Goal: Task Accomplishment & Management: Complete application form

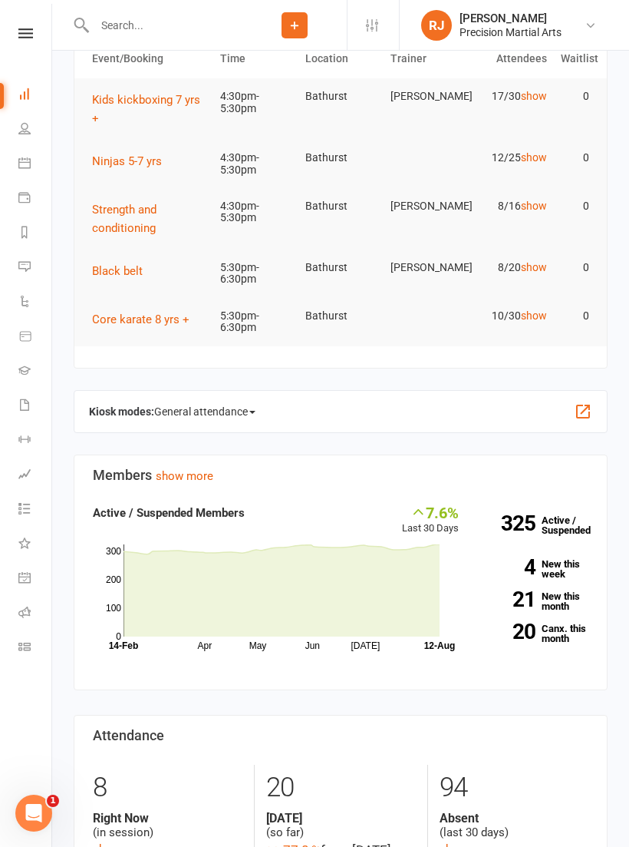
click at [17, 36] on link at bounding box center [25, 33] width 54 height 10
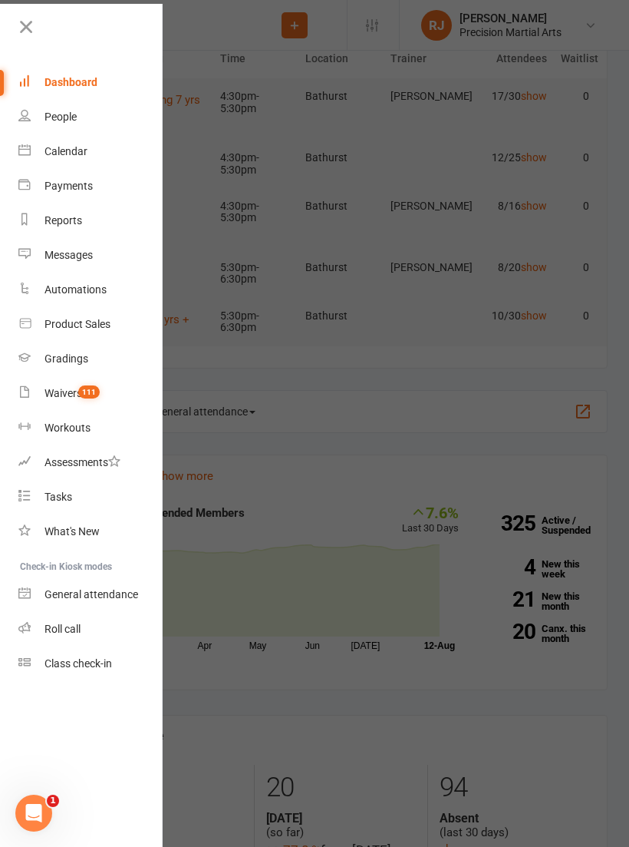
click at [83, 625] on link "Roll call" at bounding box center [90, 629] width 145 height 35
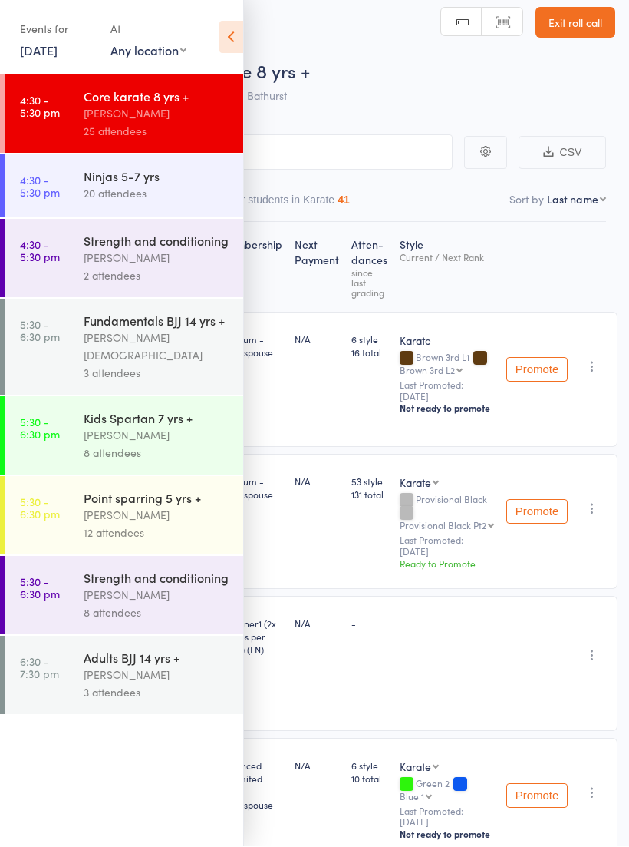
scroll to position [12, 0]
click at [241, 27] on icon at bounding box center [231, 37] width 24 height 32
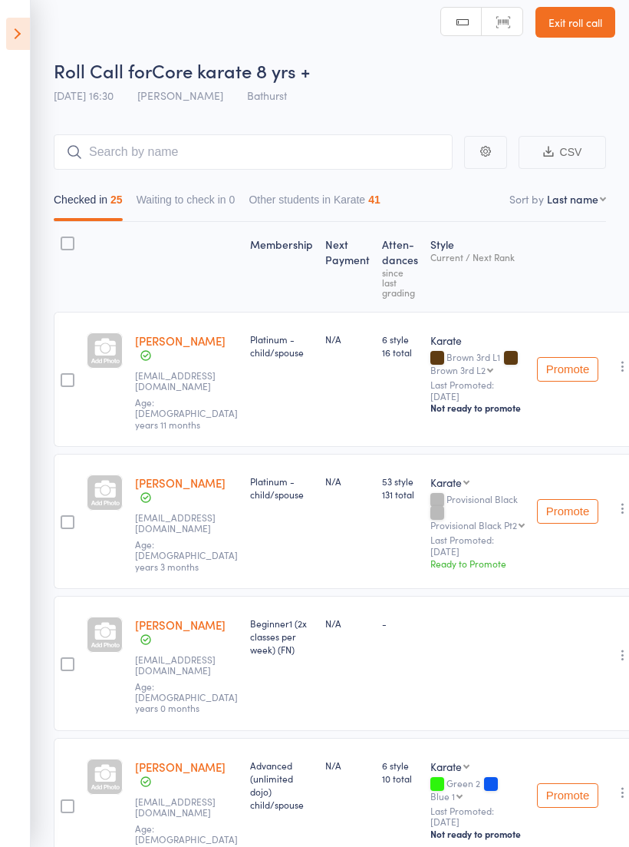
click at [610, 22] on link "Exit roll call" at bounding box center [576, 22] width 80 height 31
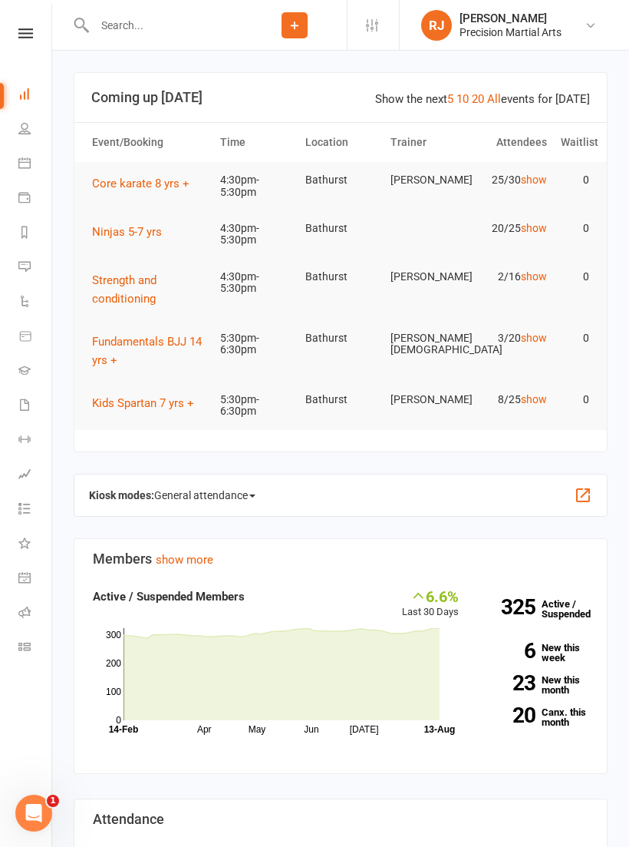
click at [124, 15] on input "text" at bounding box center [166, 25] width 153 height 21
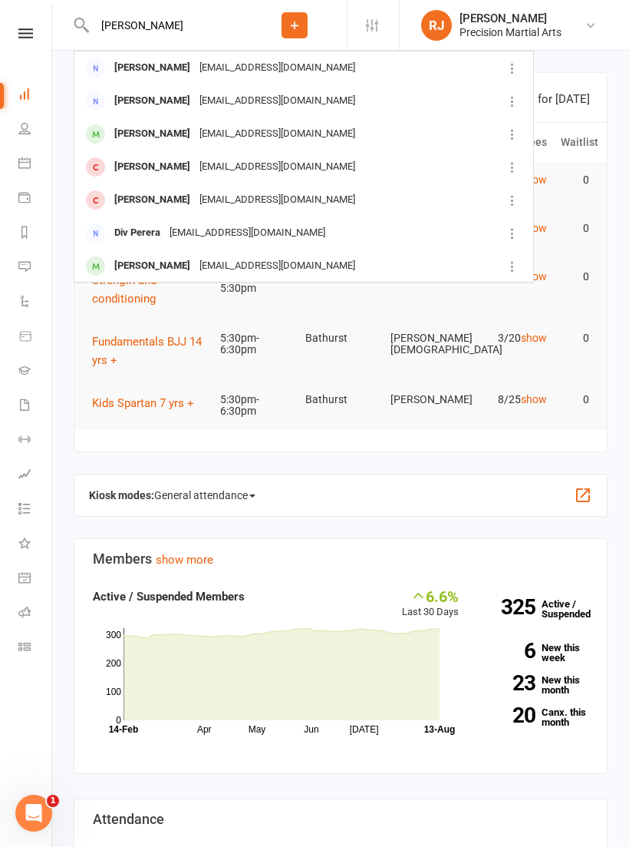
type input "[PERSON_NAME]"
click at [243, 96] on div "[EMAIL_ADDRESS][DOMAIN_NAME]" at bounding box center [277, 101] width 165 height 22
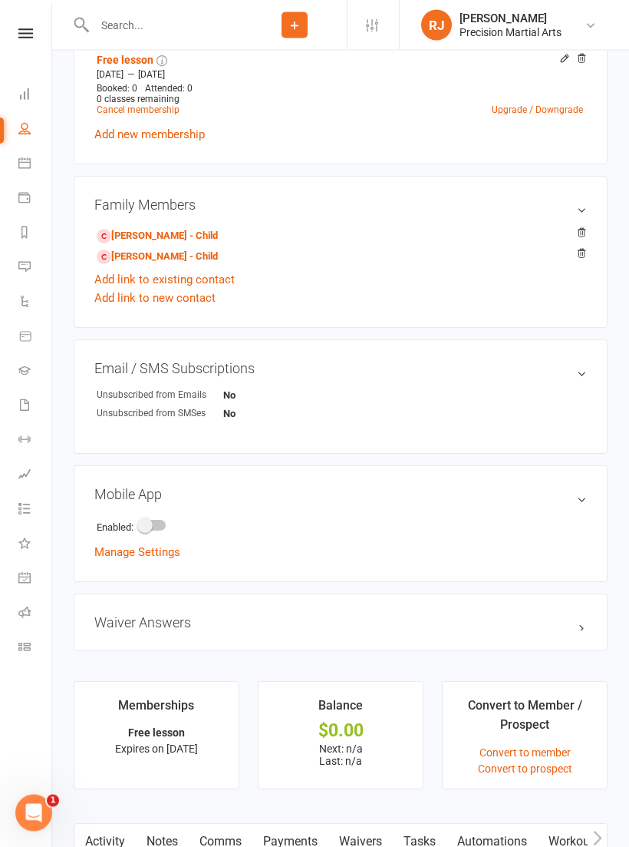
scroll to position [583, 0]
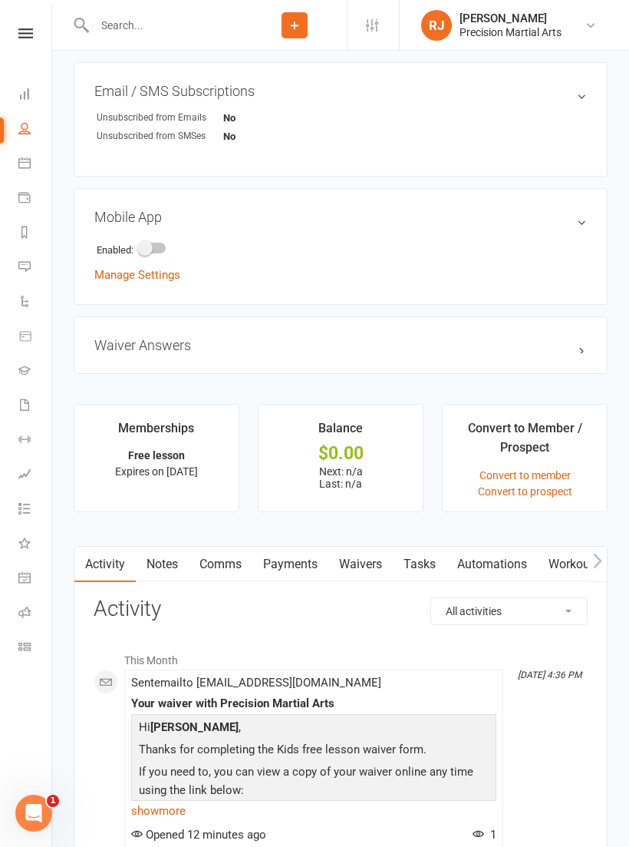
click at [375, 558] on link "Waivers" at bounding box center [360, 563] width 64 height 35
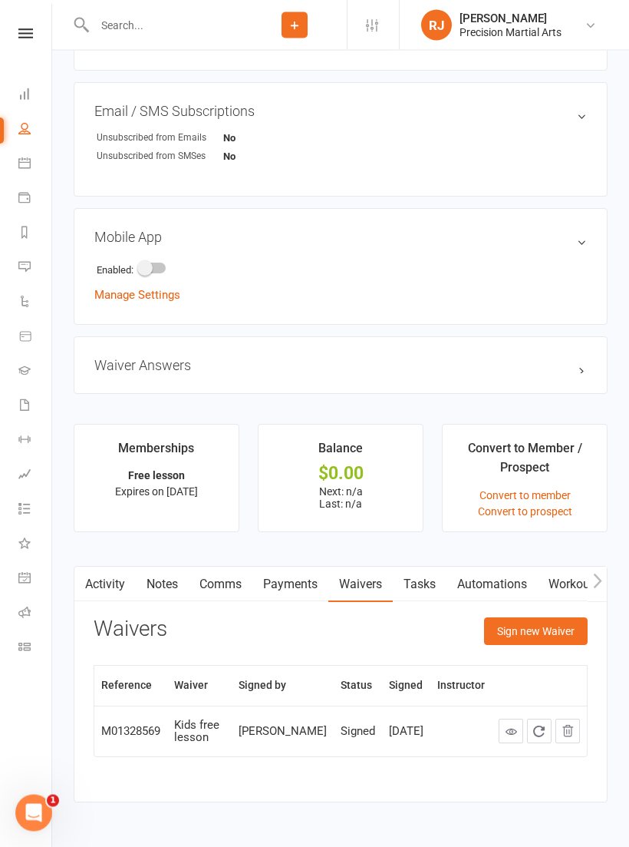
scroll to position [844, 0]
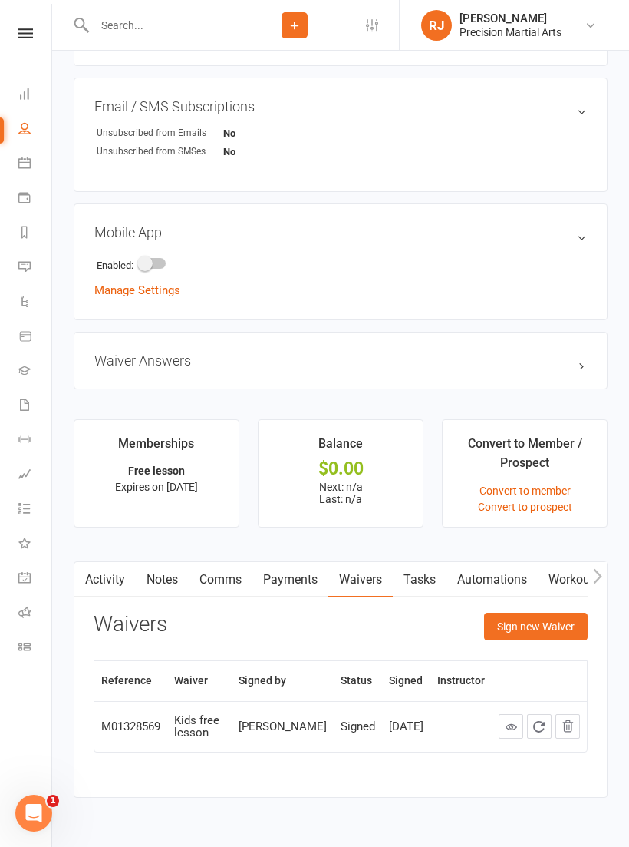
click at [553, 625] on button "Sign new Waiver" at bounding box center [536, 626] width 104 height 28
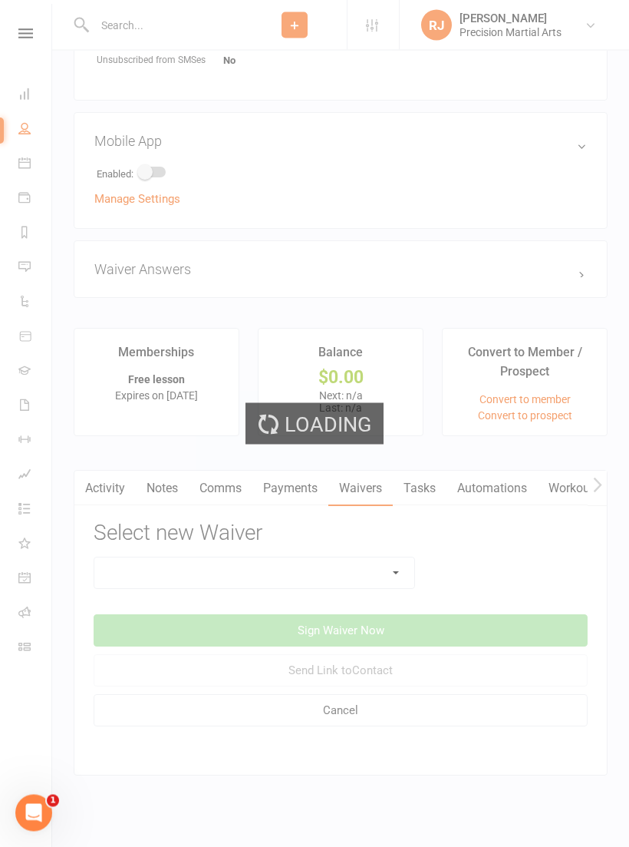
scroll to position [935, 0]
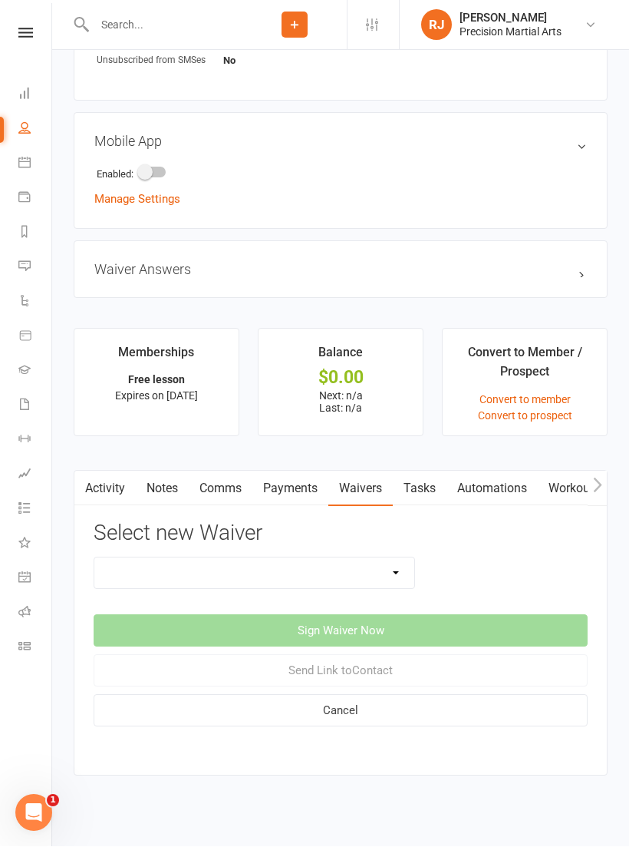
click at [399, 572] on select "4 week program Adults free session Adults PT session Birthday party waiver Gym …" at bounding box center [254, 573] width 320 height 31
select select "2767"
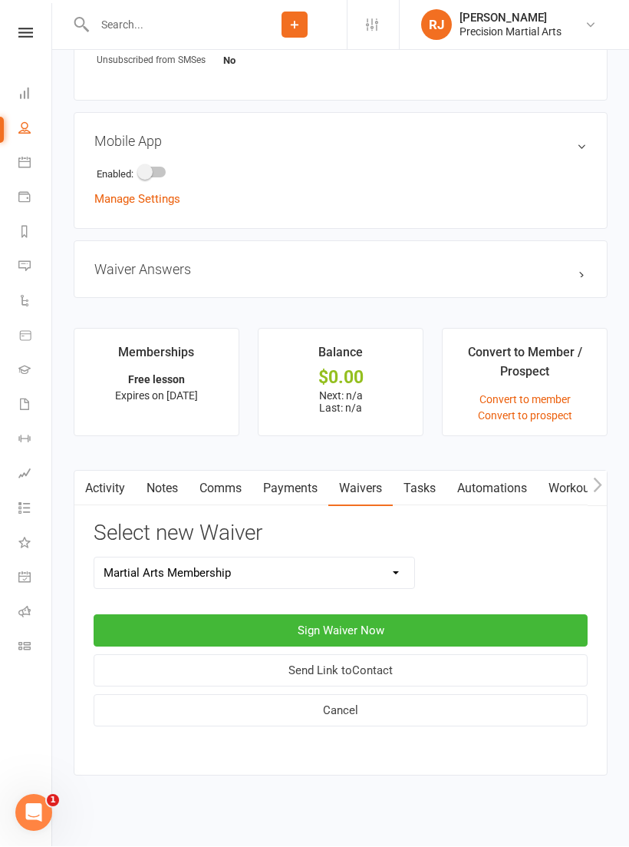
click at [508, 621] on button "Sign Waiver Now" at bounding box center [341, 631] width 494 height 32
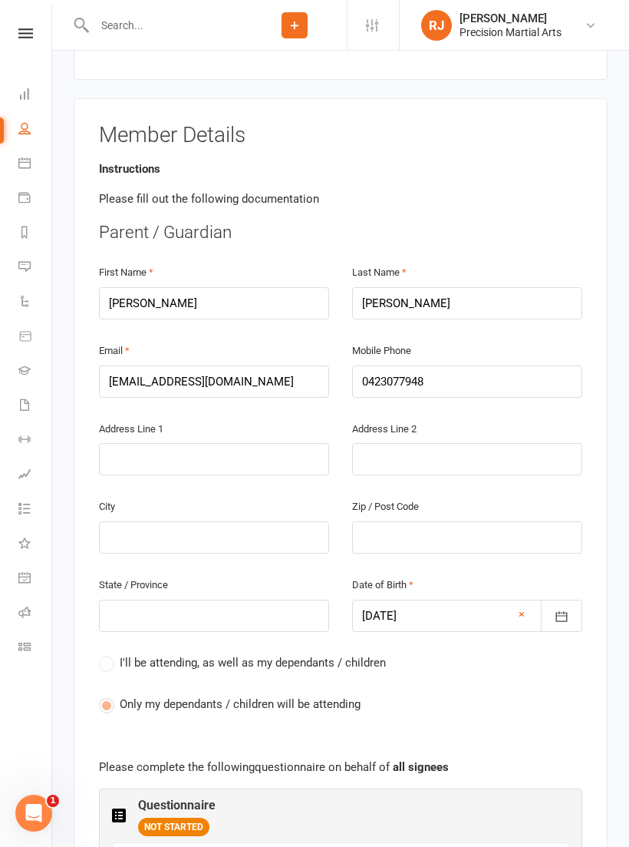
scroll to position [266, 0]
click at [223, 443] on input "text" at bounding box center [214, 459] width 230 height 32
type input "6"
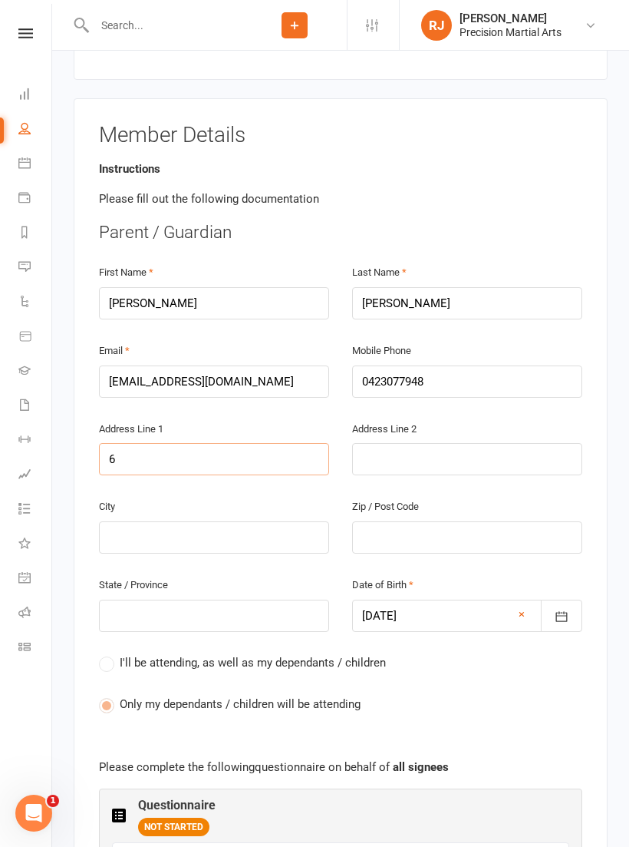
type input "60"
type input "60 g"
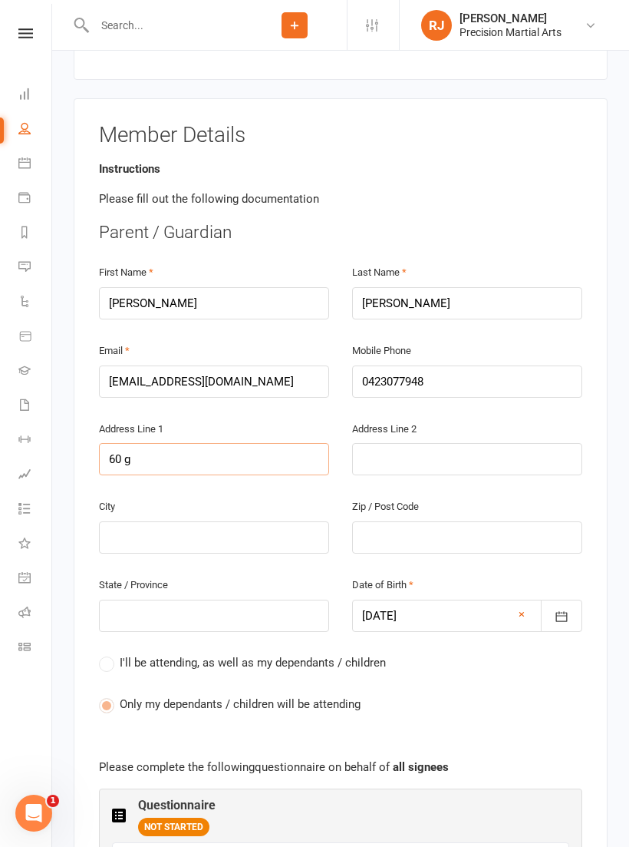
type input "60 g"
type input "60 go"
type input "60 gor"
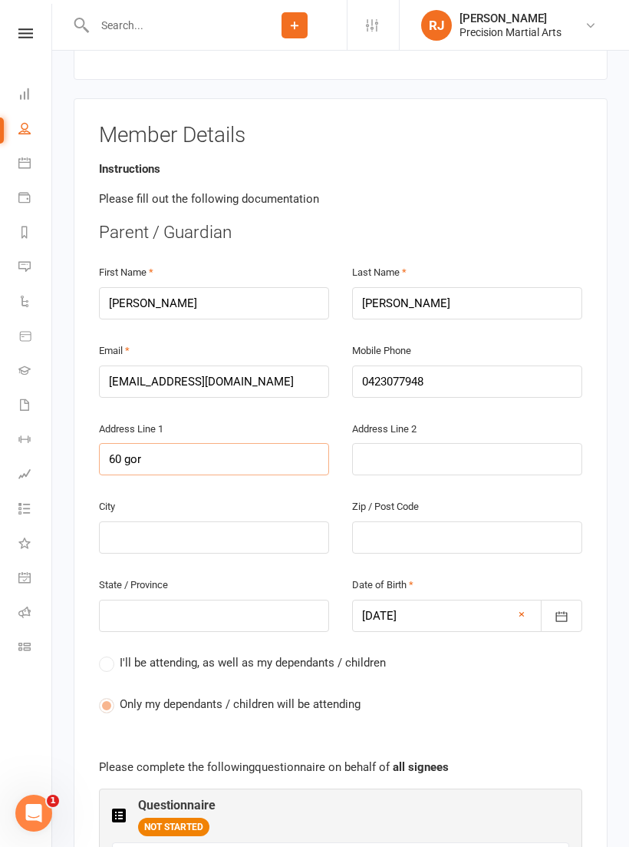
type input "60 gor"
type input "60 gorm"
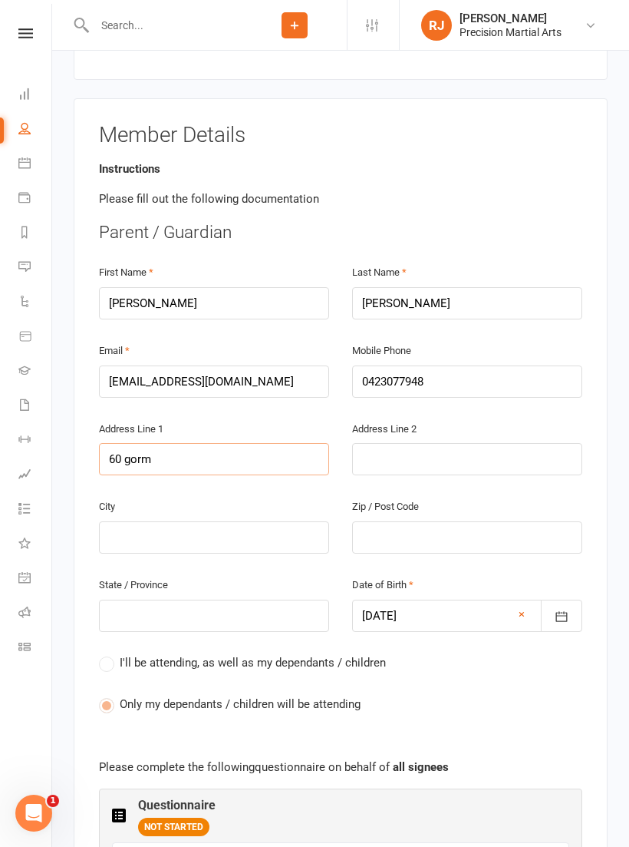
type input "60 gorma"
type input "60 [PERSON_NAME]"
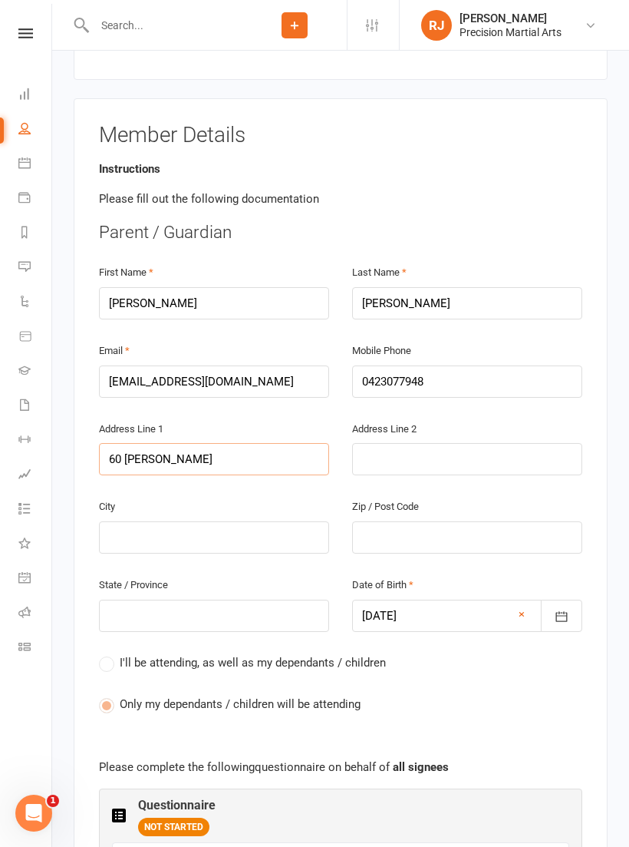
type input "60 [PERSON_NAME]"
type input "60 gormans"
type input "60 gormans h"
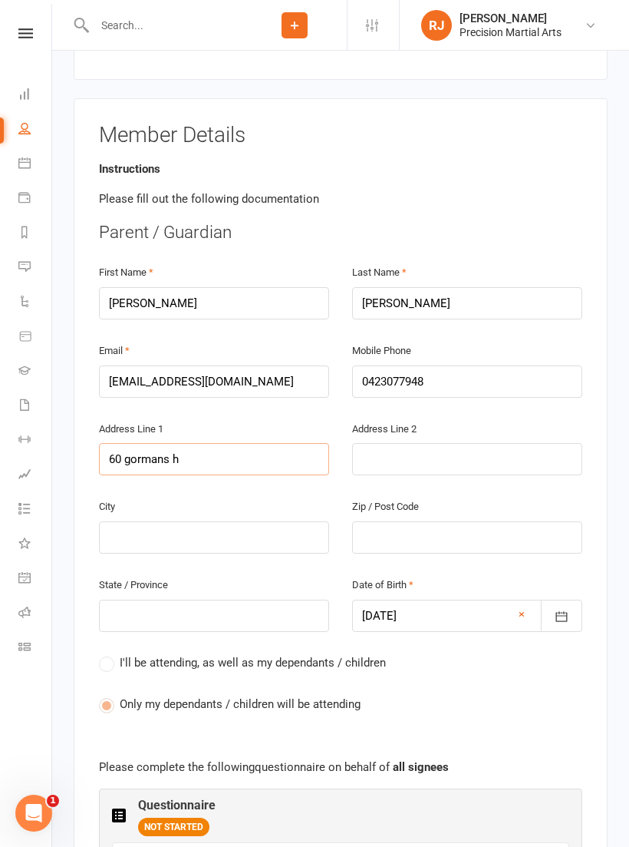
type input "60 gormans h"
type input "60 gormans hi"
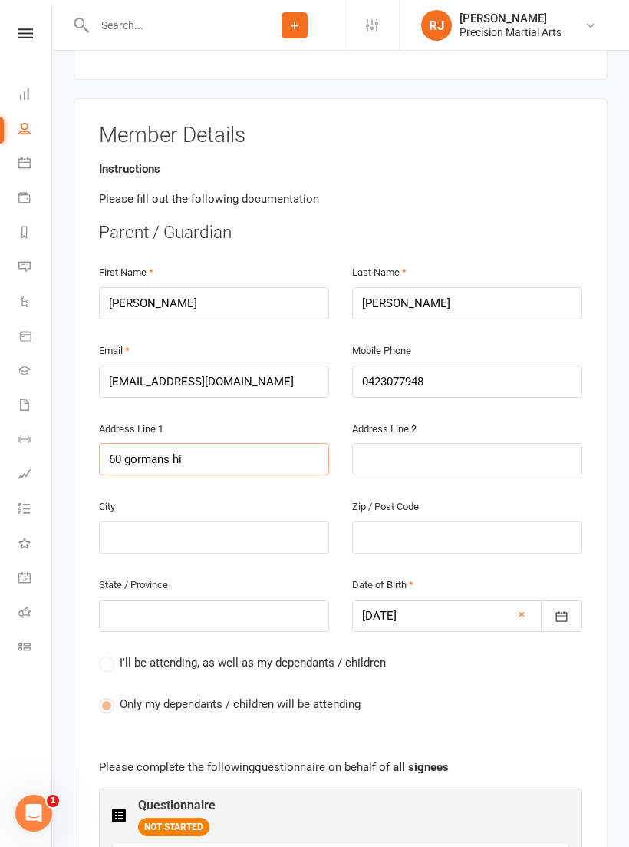
type input "60 gormans hil"
type input "[STREET_ADDRESS]"
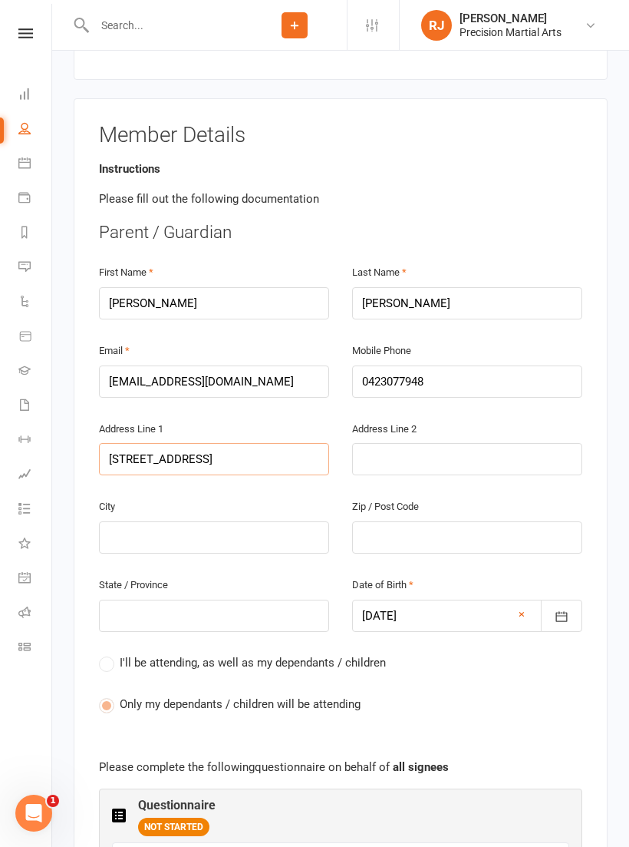
type input "[STREET_ADDRESS]"
type input "[STREET_ADDRESS][PERSON_NAME]"
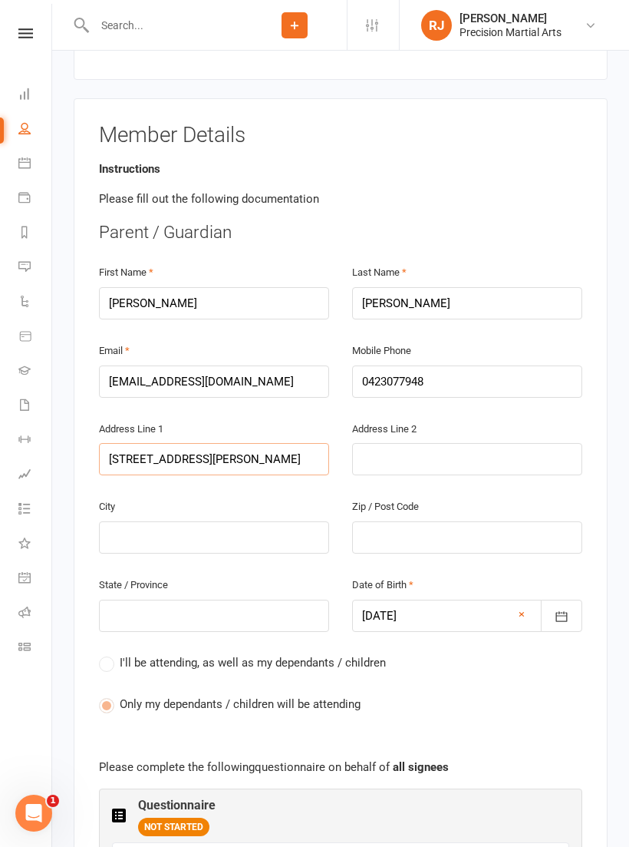
type input "[STREET_ADDRESS][PERSON_NAME]"
click at [139, 521] on input "text" at bounding box center [214, 537] width 230 height 32
type input "G"
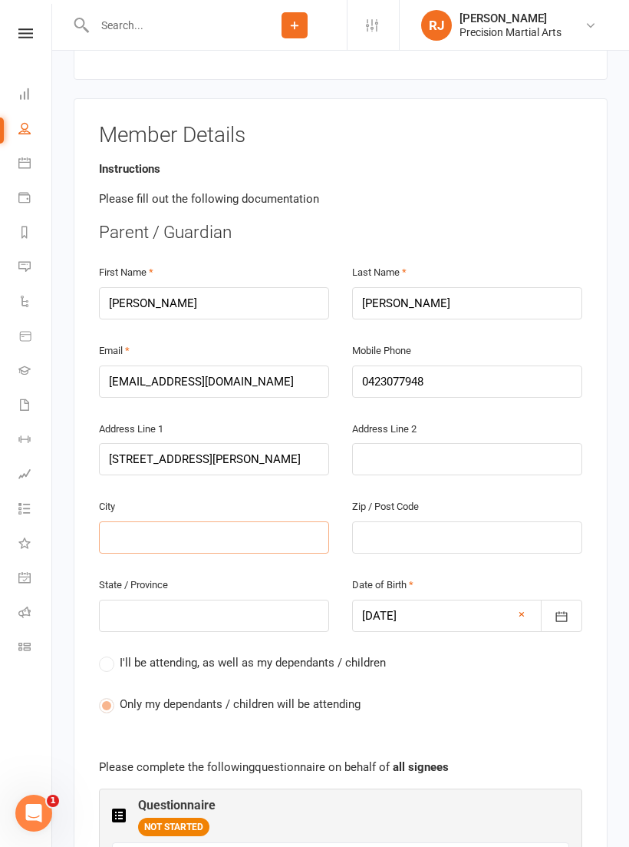
type input "G"
type input "Go"
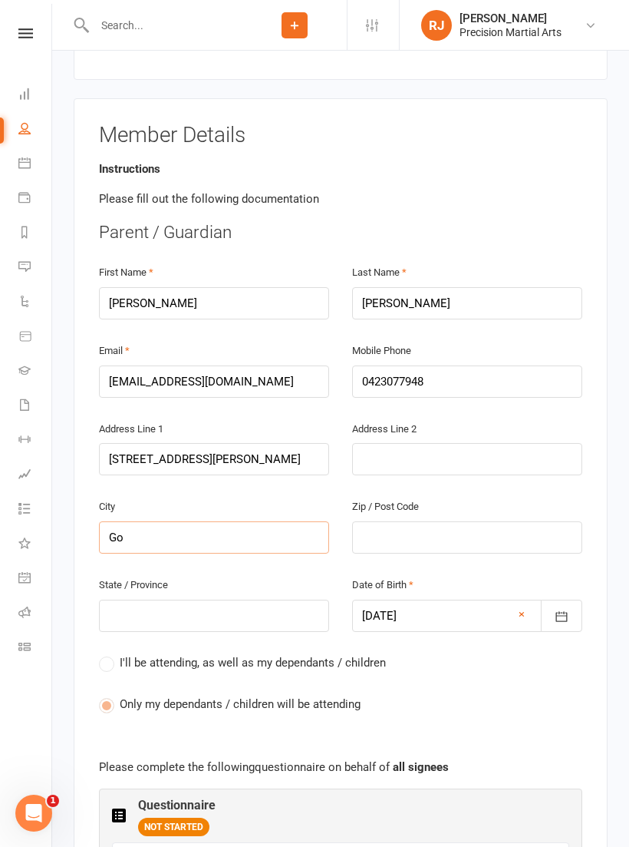
type input "Gor"
type input "Gorm"
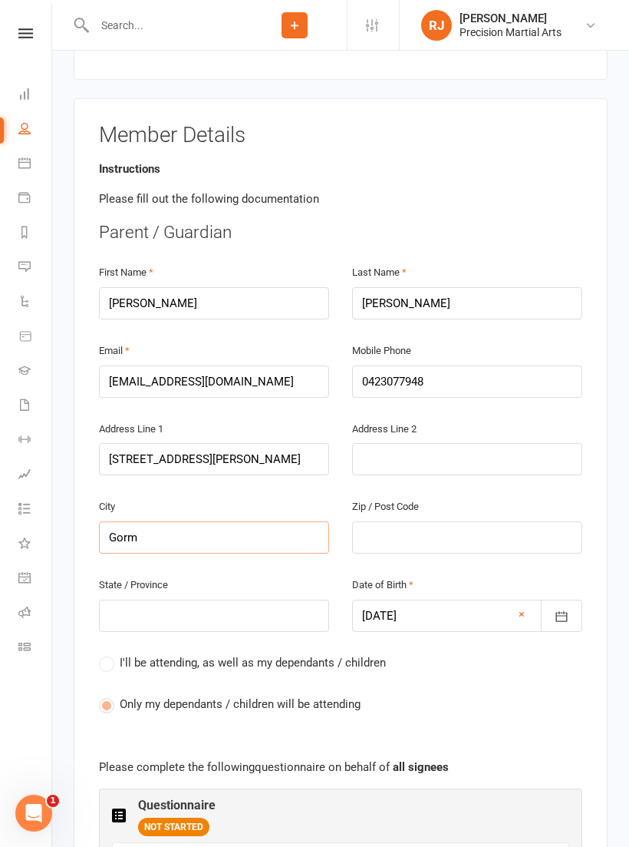
type input "Gorm"
type input "Gorma"
type input "[PERSON_NAME]"
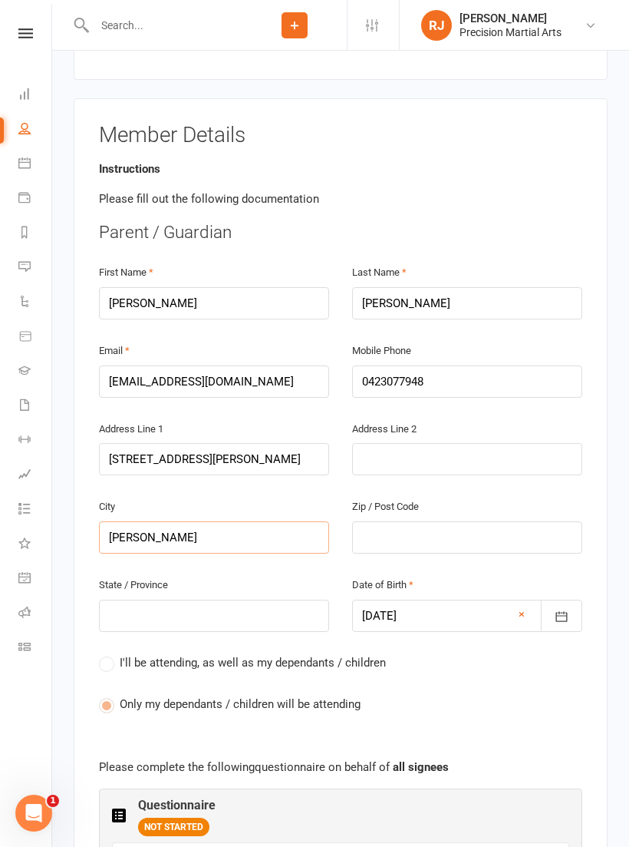
type input "[PERSON_NAME]"
type input "Gormans"
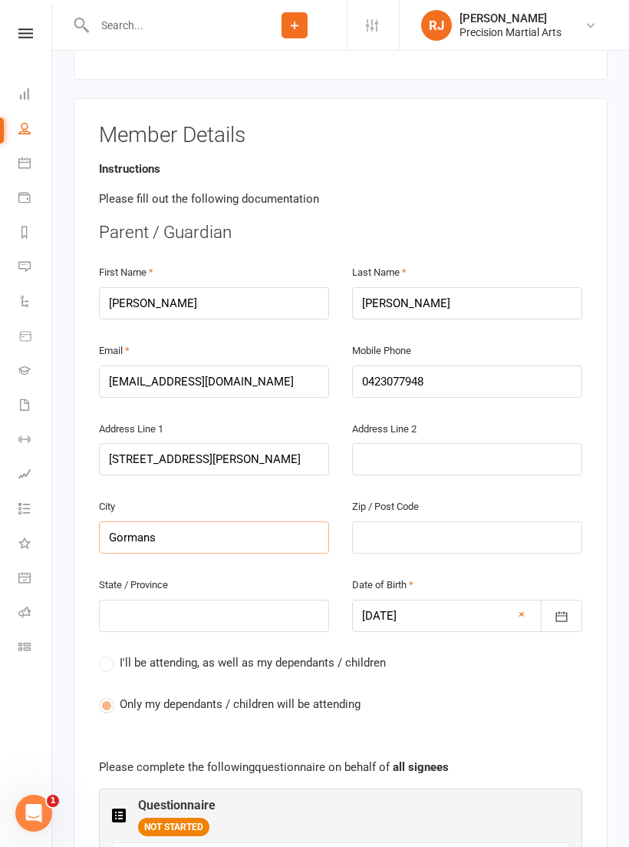
type input "Gormans h"
type input "Gormans hi"
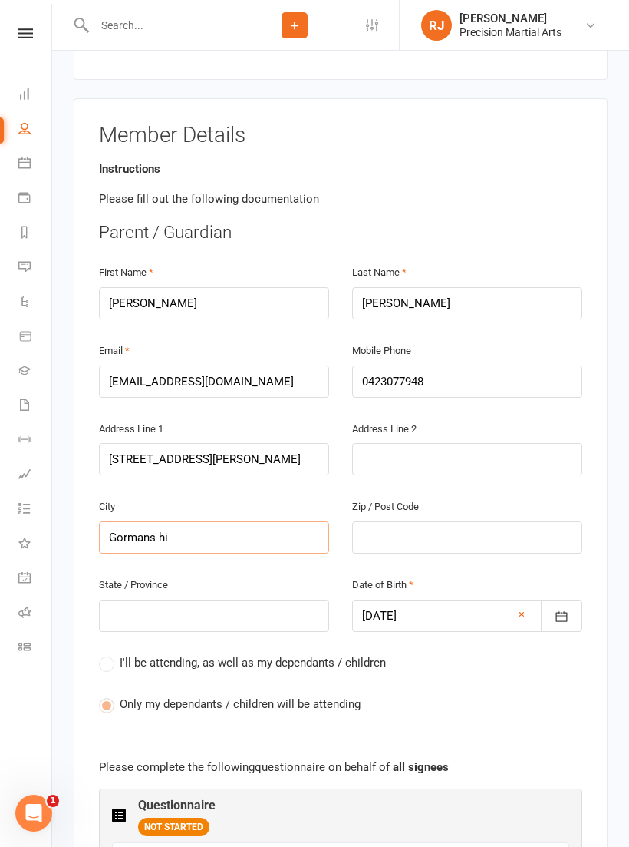
type input "Gormans hi"
type input "Gormans hil"
type input "Gormans hill"
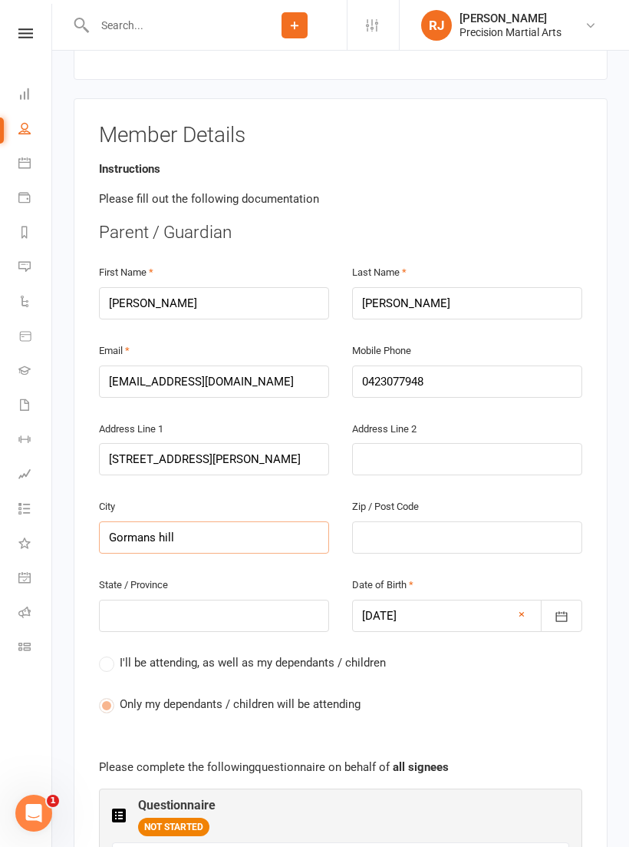
type input "Gormans hill"
click at [124, 599] on input "text" at bounding box center [214, 615] width 230 height 32
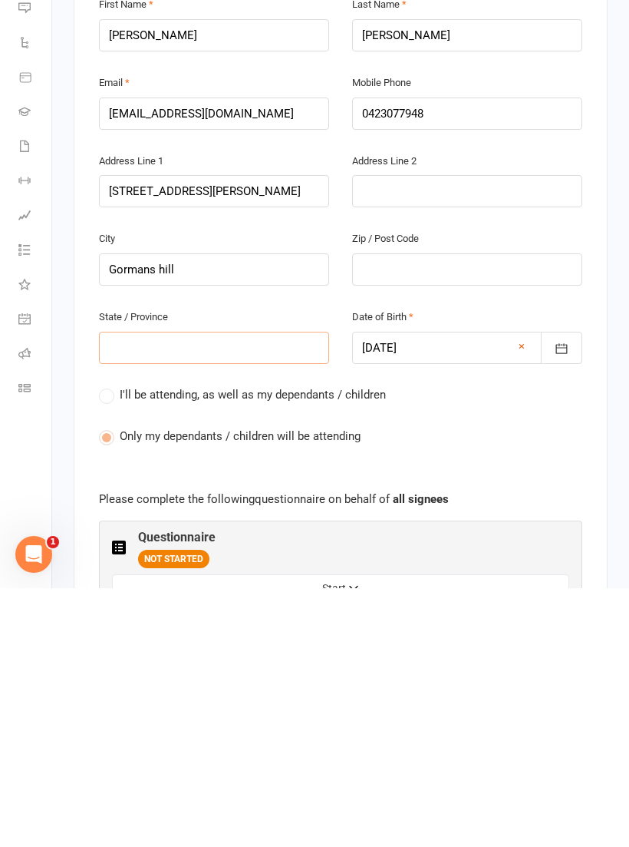
type input "N"
type input "NS"
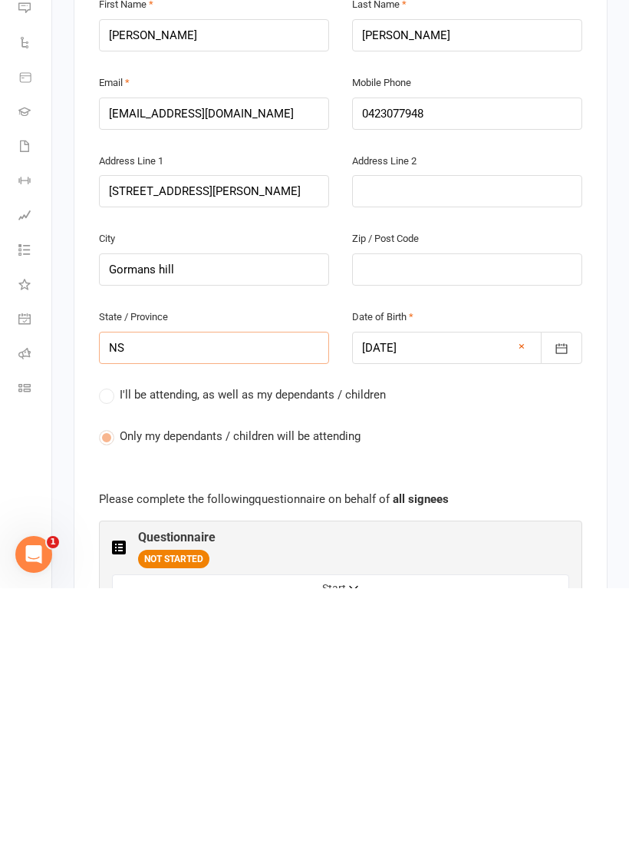
type input "NS"
type input "[GEOGRAPHIC_DATA]"
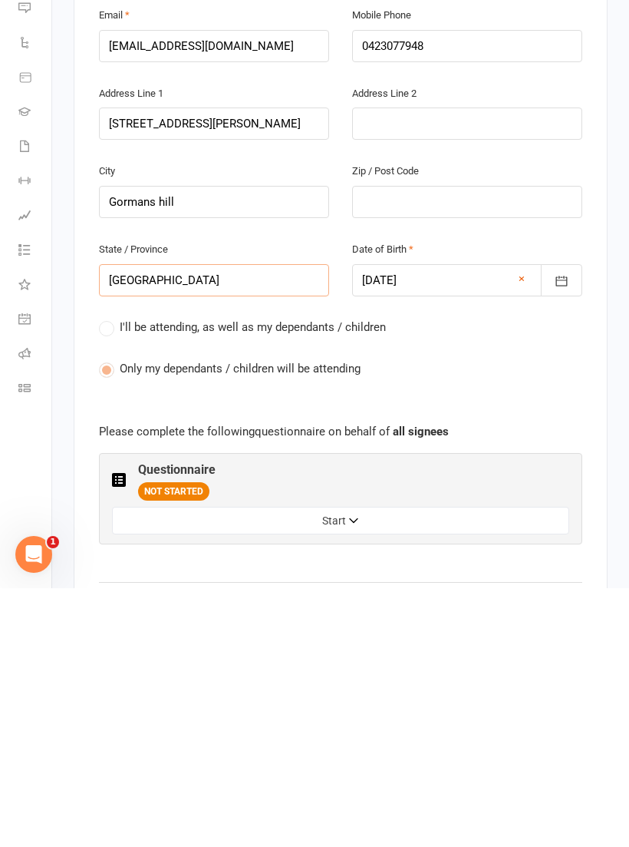
scroll to position [344, 0]
type input "[GEOGRAPHIC_DATA]"
click at [344, 764] on button "Start" at bounding box center [340, 778] width 457 height 28
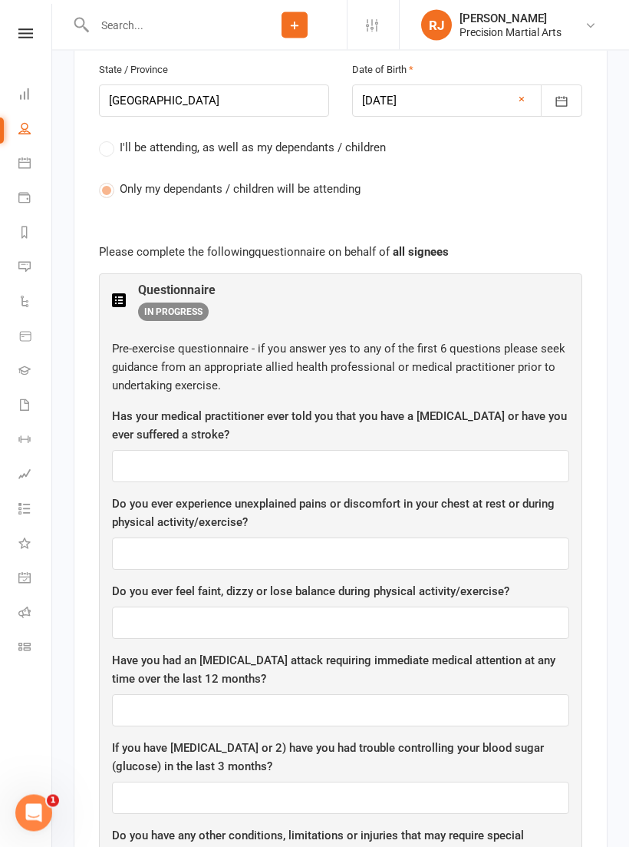
scroll to position [782, 0]
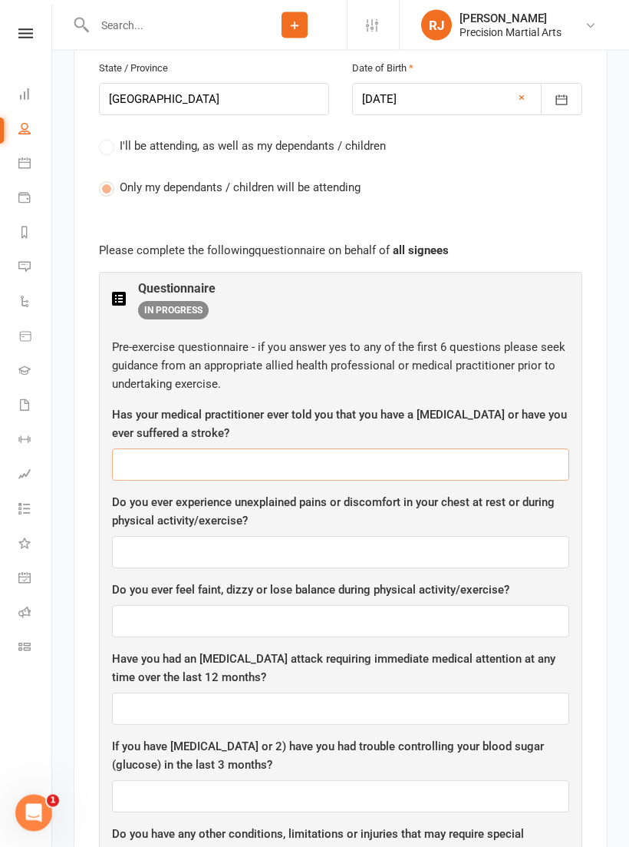
click at [353, 449] on input "text" at bounding box center [340, 465] width 457 height 32
type input "No"
click at [332, 536] on input "text" at bounding box center [340, 552] width 457 height 32
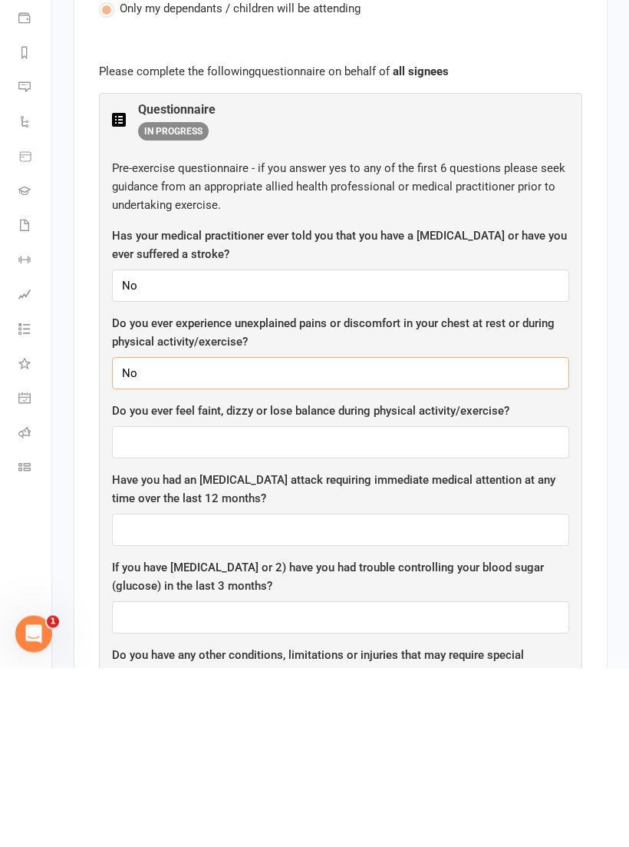
type input "No"
click at [305, 606] on input "text" at bounding box center [340, 622] width 457 height 32
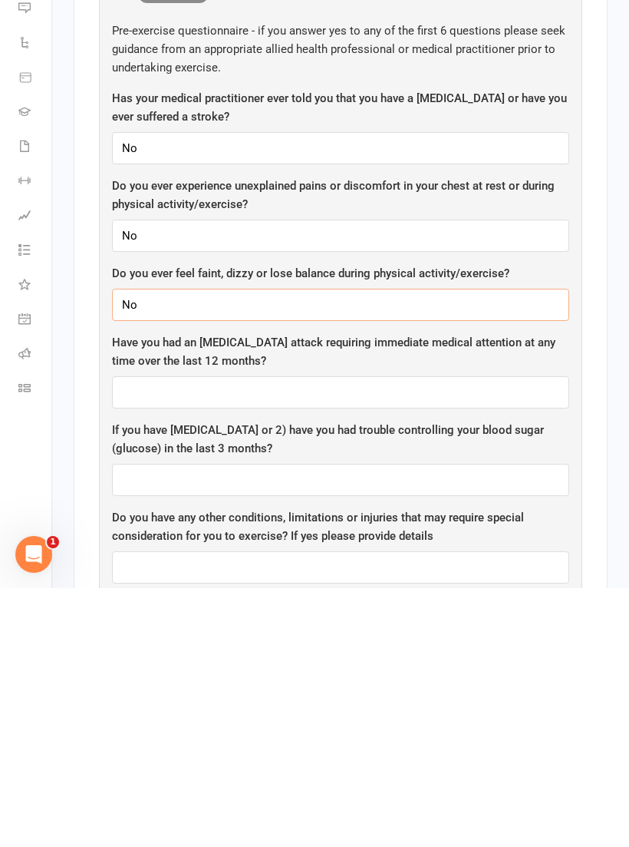
scroll to position [842, 0]
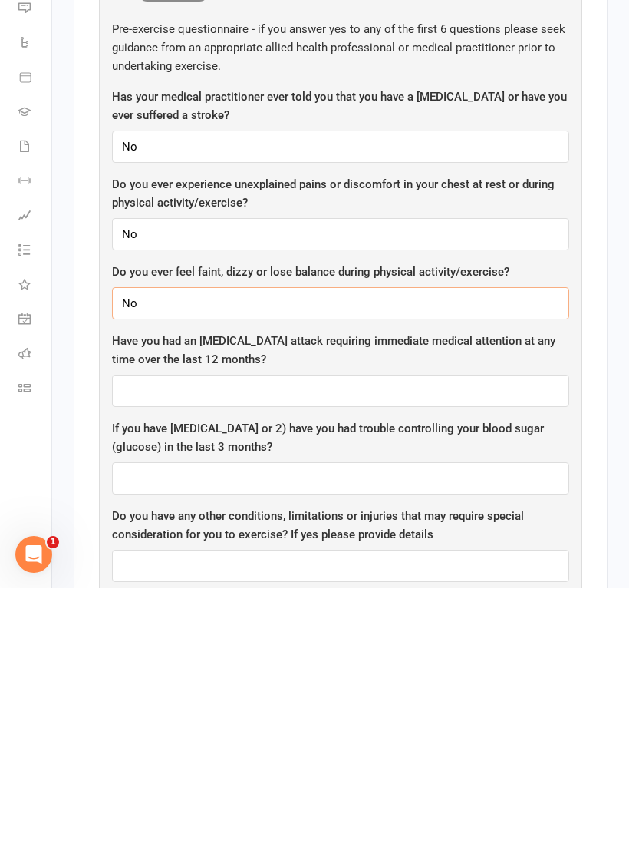
type input "No"
click at [294, 633] on input "text" at bounding box center [340, 649] width 457 height 32
type input "No"
click at [321, 721] on input "text" at bounding box center [340, 737] width 457 height 32
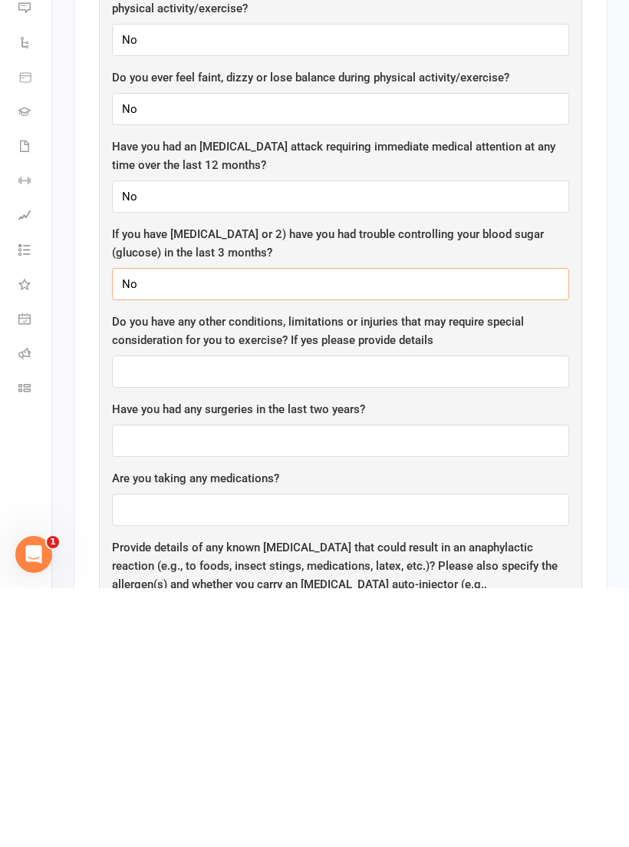
scroll to position [1038, 0]
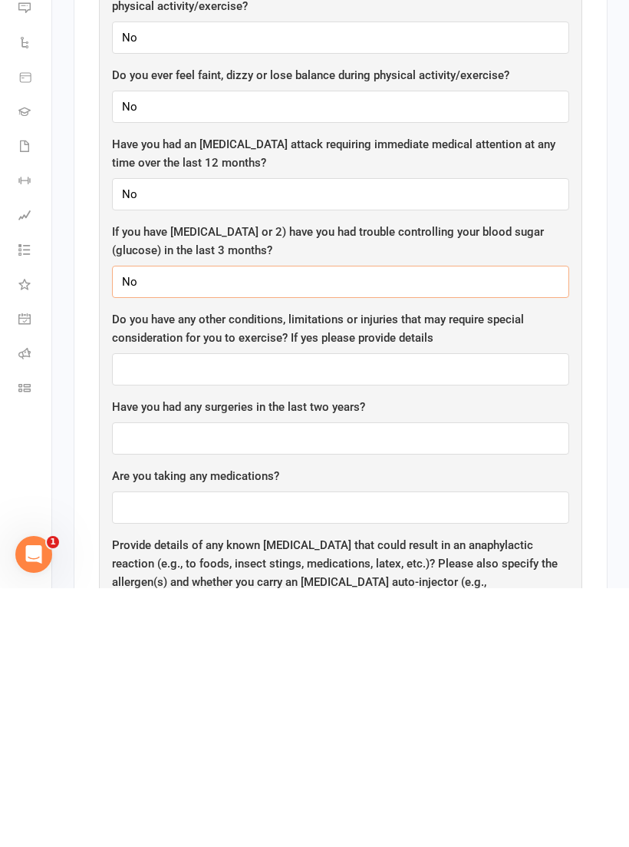
type input "No"
click at [322, 612] on input "text" at bounding box center [340, 628] width 457 height 32
type input "No"
click at [264, 681] on input "text" at bounding box center [340, 697] width 457 height 32
type input "No"
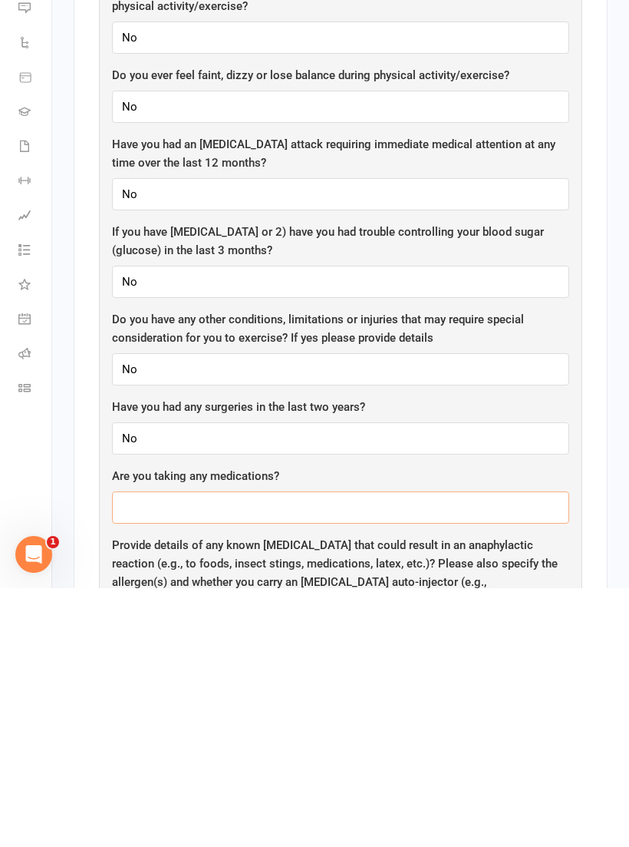
click at [262, 750] on input "text" at bounding box center [340, 766] width 457 height 32
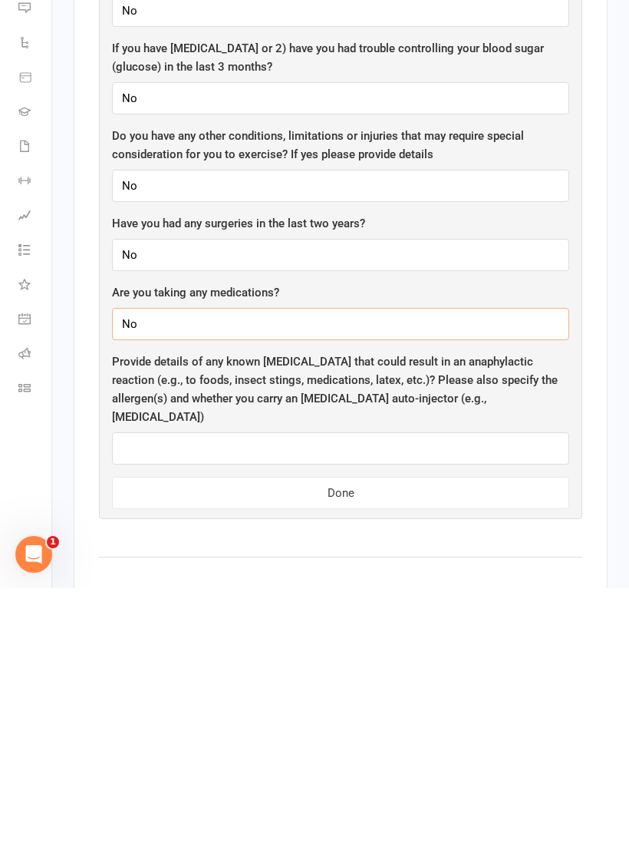
scroll to position [1242, 0]
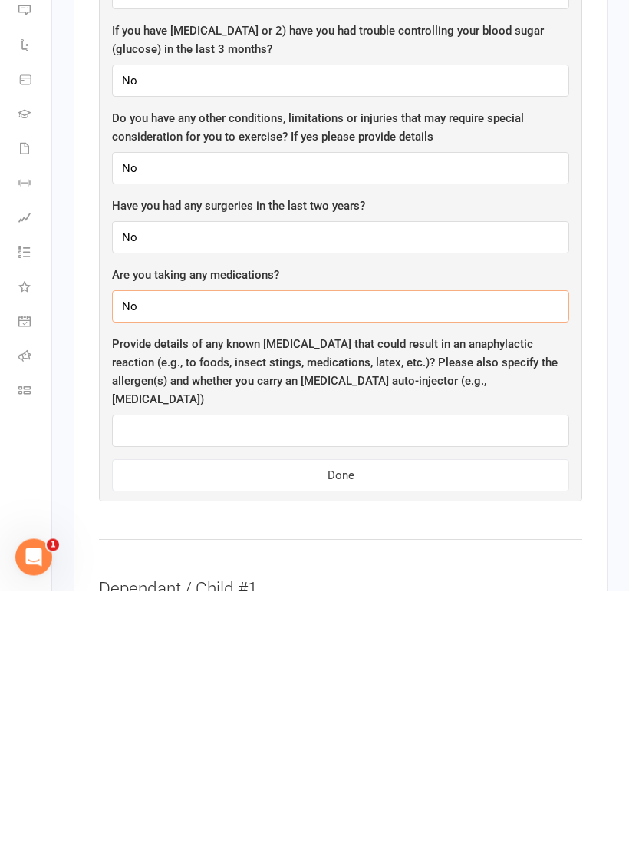
type input "No"
click at [361, 671] on input "text" at bounding box center [340, 687] width 457 height 32
type input "Na"
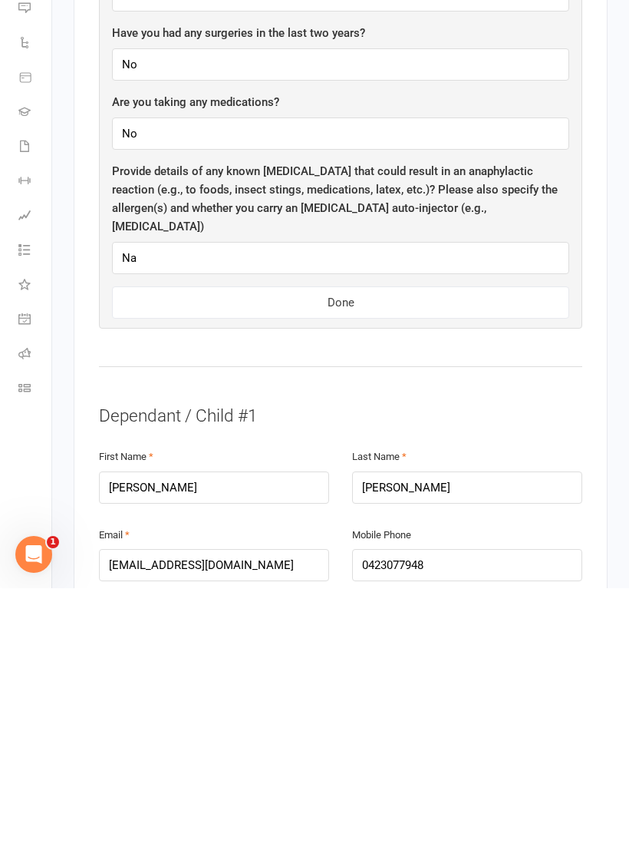
click at [390, 545] on button "Done" at bounding box center [340, 561] width 457 height 32
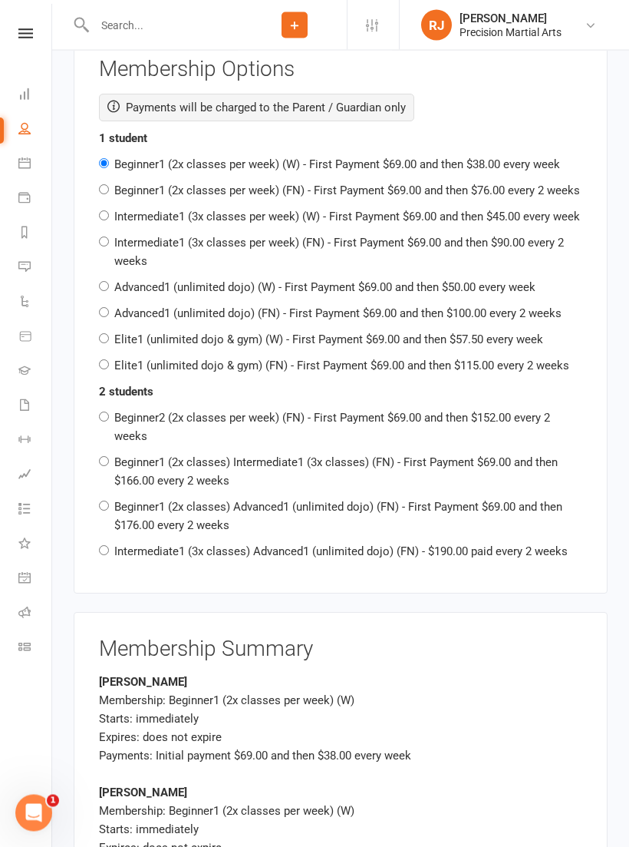
scroll to position [3137, 0]
click at [106, 184] on input "Beginner1 (2x classes per week) (FN) - First Payment $69.00 and then $76.00 eve…" at bounding box center [104, 189] width 10 height 10
radio input "true"
radio input "false"
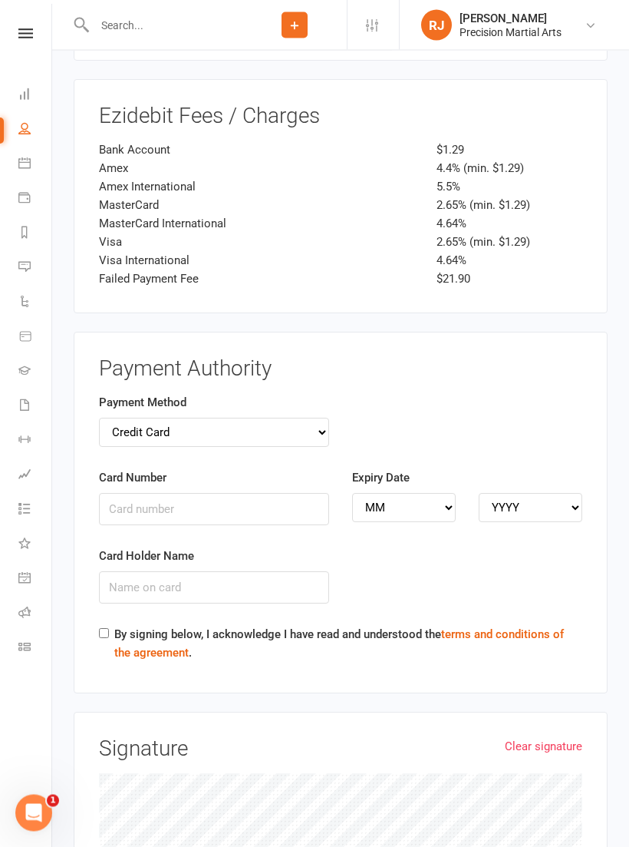
scroll to position [4107, 0]
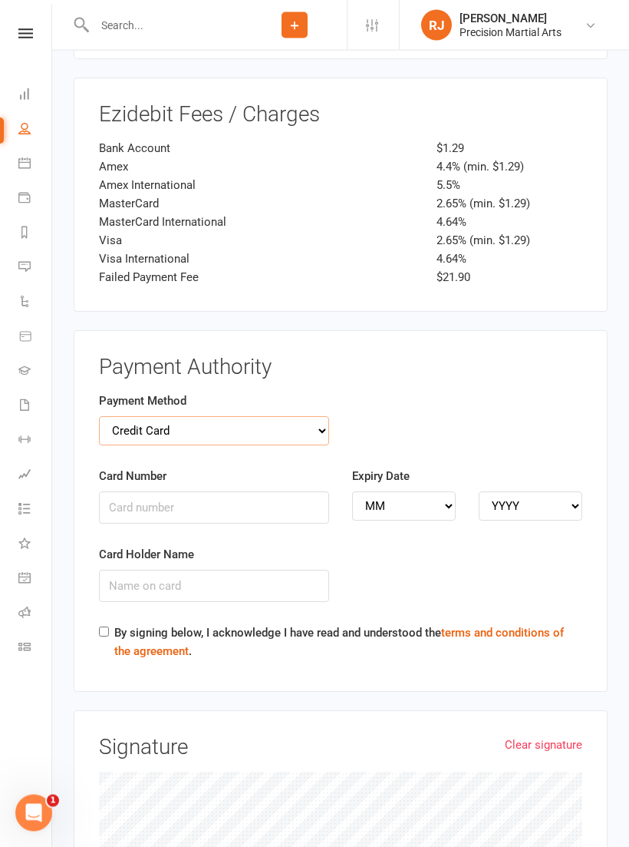
click at [308, 417] on select "Credit Card Bank Account" at bounding box center [214, 431] width 230 height 29
select select "bank_account"
click at [233, 491] on input "BSB" at bounding box center [214, 507] width 230 height 32
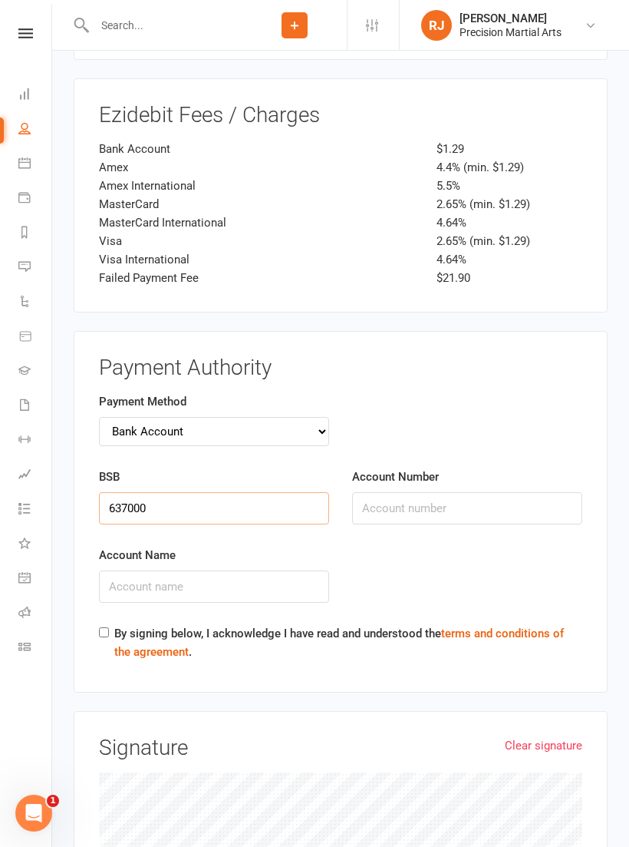
type input "637000"
click at [427, 492] on input "Account Number" at bounding box center [467, 508] width 230 height 32
type input "727133038"
click at [196, 570] on input "Account Name" at bounding box center [214, 586] width 230 height 32
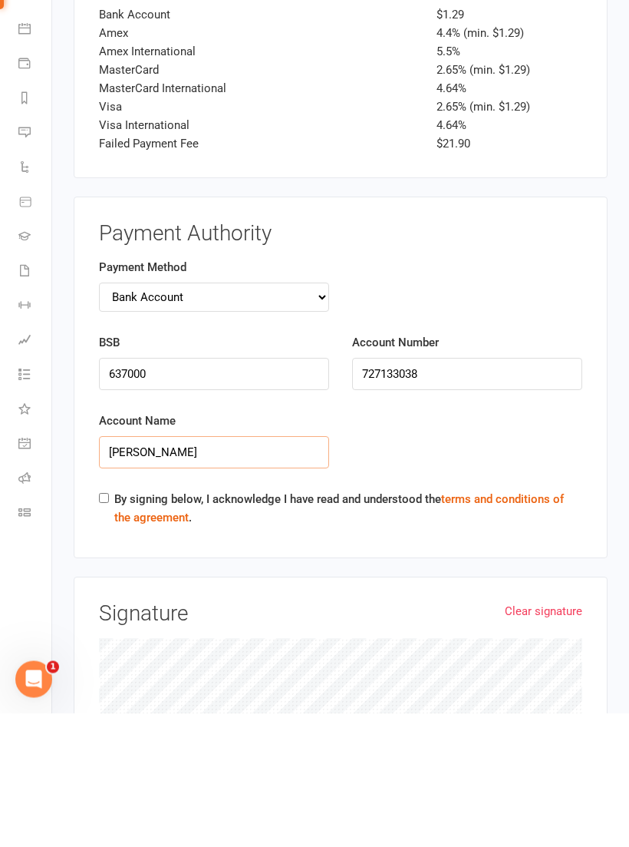
type input "[PERSON_NAME]"
click at [105, 627] on input "By signing below, I acknowledge I have read and understood the terms and condit…" at bounding box center [104, 632] width 10 height 10
checkbox input "true"
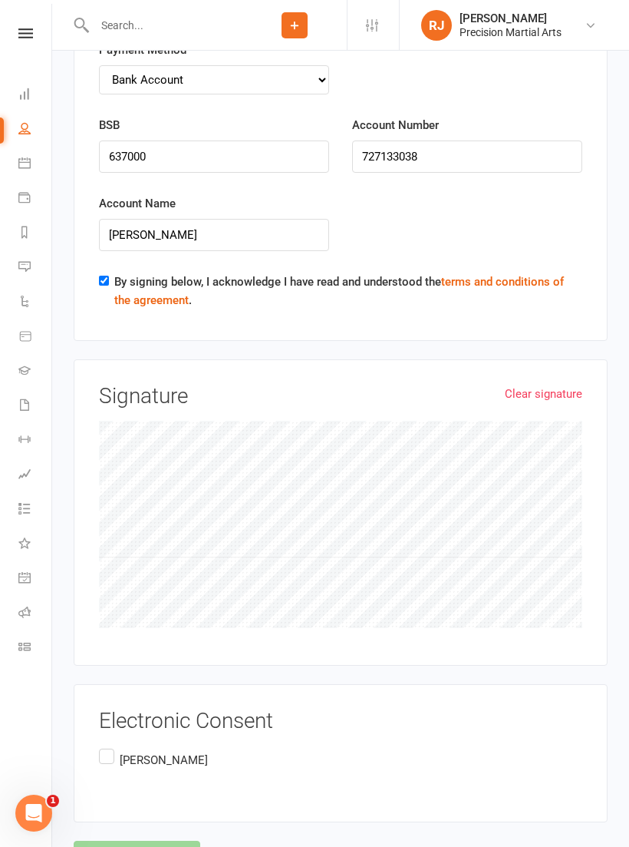
scroll to position [4490, 0]
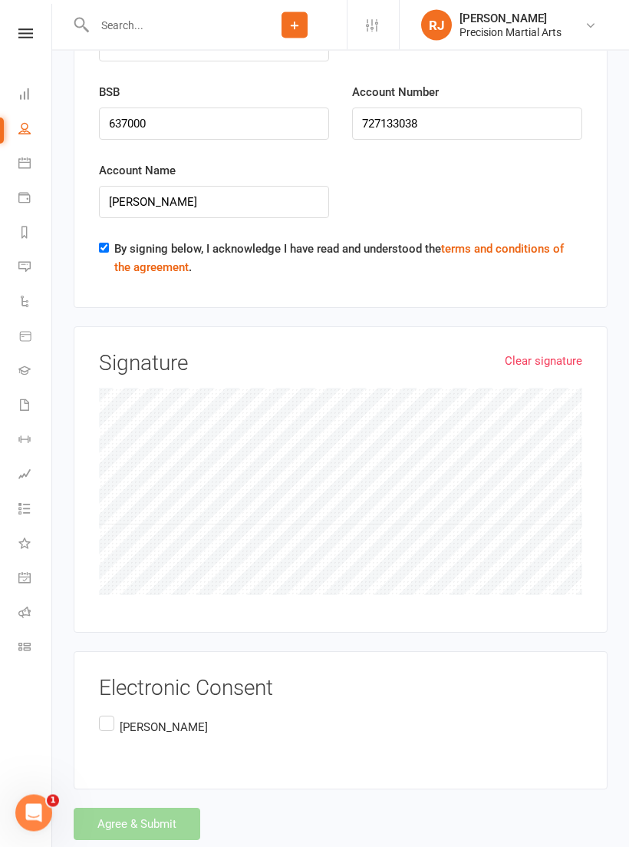
click at [102, 713] on label "[PERSON_NAME]" at bounding box center [153, 728] width 109 height 30
click at [102, 713] on input "[PERSON_NAME]" at bounding box center [104, 713] width 10 height 0
click at [160, 808] on button "Agree & Submit" at bounding box center [137, 824] width 127 height 32
